Goal: Find contact information: Find contact information

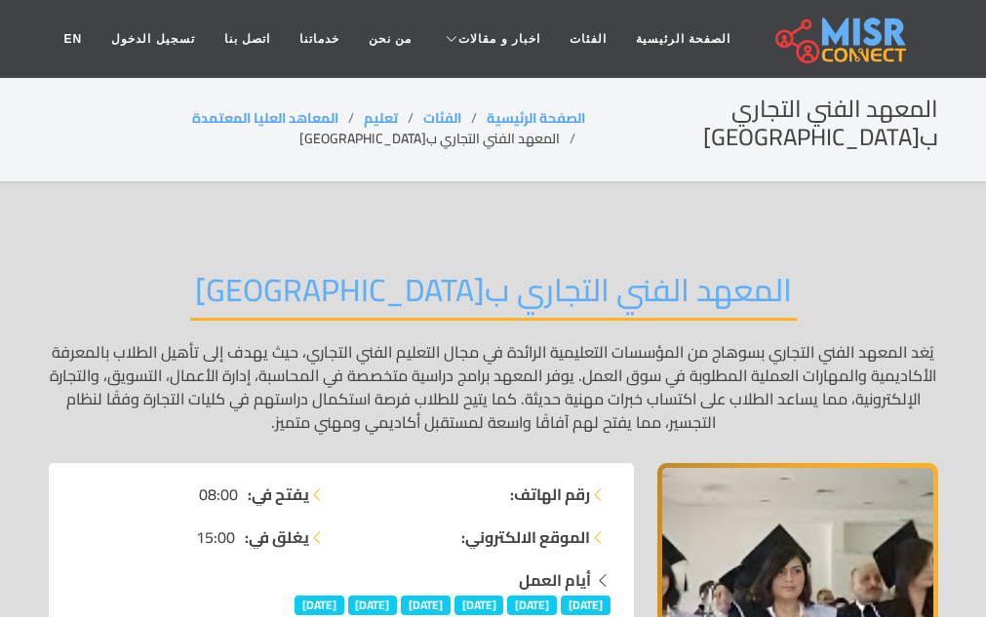
click at [92, 320] on div "المعهد الفني التجاري بسوهاج يُعَد المعهد الفني التجاري بسوهاج من المؤسسات التعل…" at bounding box center [493, 352] width 889 height 221
click at [537, 483] on strong "رقم الهاتف:" at bounding box center [550, 494] width 80 height 23
click at [596, 487] on icon at bounding box center [598, 495] width 16 height 16
